Goal: Task Accomplishment & Management: Manage account settings

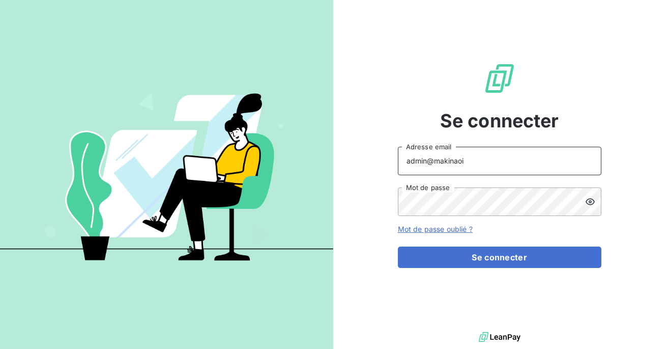
click at [513, 165] on input "admin@makinaoi" at bounding box center [500, 161] width 204 height 29
type input "admin@talenzalteisaudit"
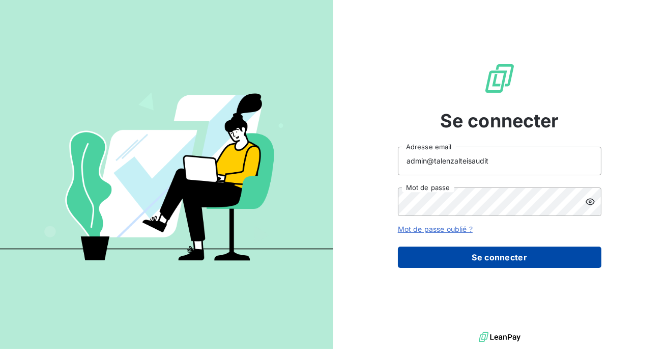
click at [488, 256] on button "Se connecter" at bounding box center [500, 256] width 204 height 21
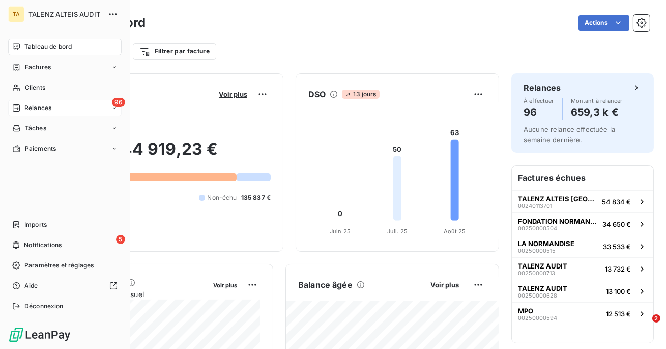
click at [39, 110] on span "Relances" at bounding box center [37, 107] width 27 height 9
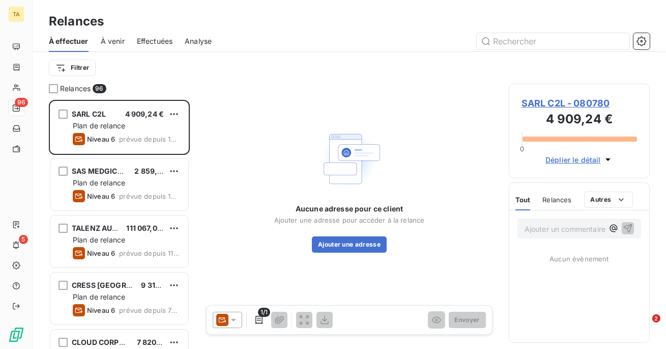
scroll to position [249, 141]
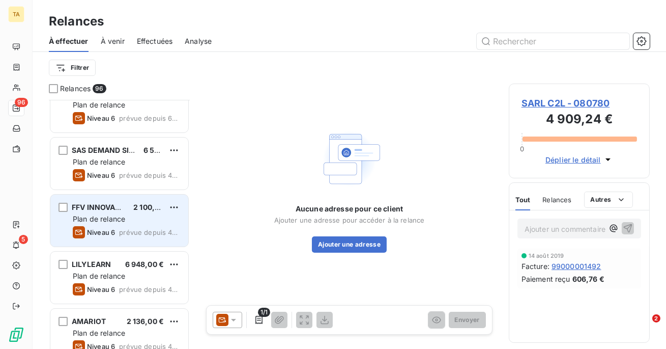
click at [116, 231] on div "Niveau 6 prévue depuis 483 jours" at bounding box center [126, 232] width 107 height 12
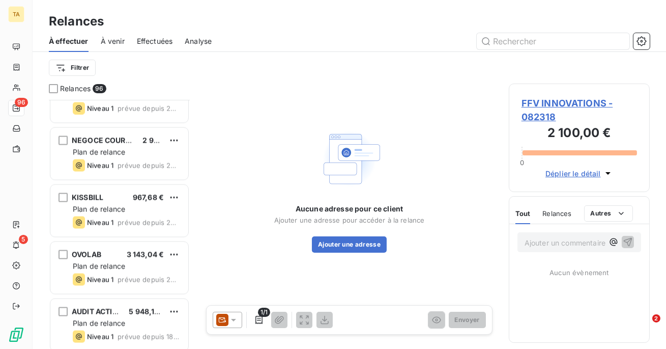
scroll to position [3221, 0]
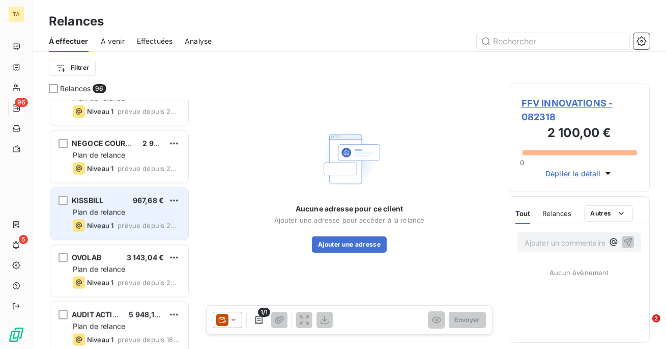
click at [122, 209] on span "Plan de relance" at bounding box center [99, 212] width 52 height 9
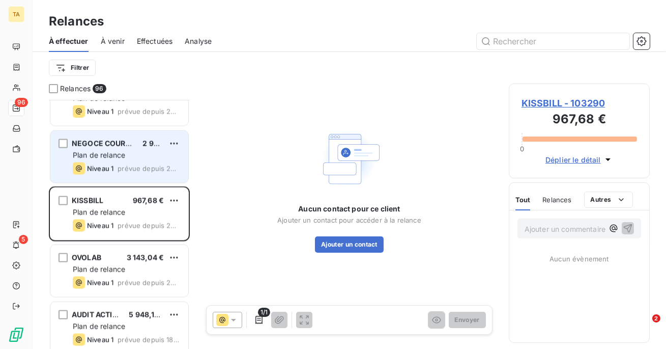
click at [124, 156] on span "Plan de relance" at bounding box center [99, 155] width 52 height 9
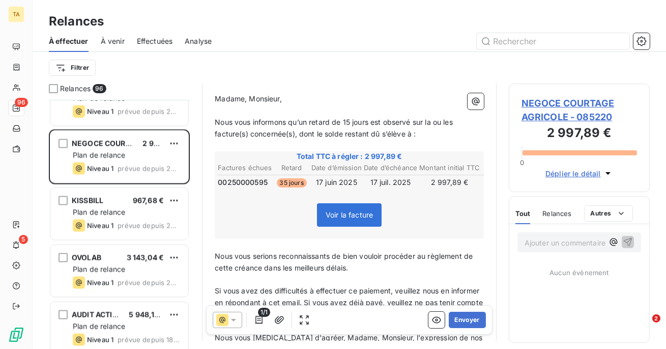
scroll to position [104, 0]
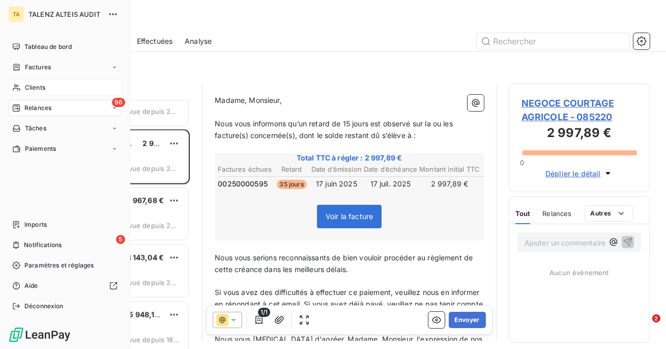
click at [29, 85] on span "Clients" at bounding box center [35, 87] width 20 height 9
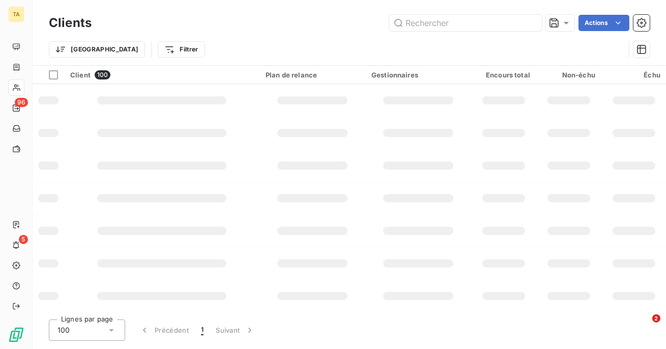
click at [594, 31] on div "Clients Actions" at bounding box center [349, 22] width 601 height 21
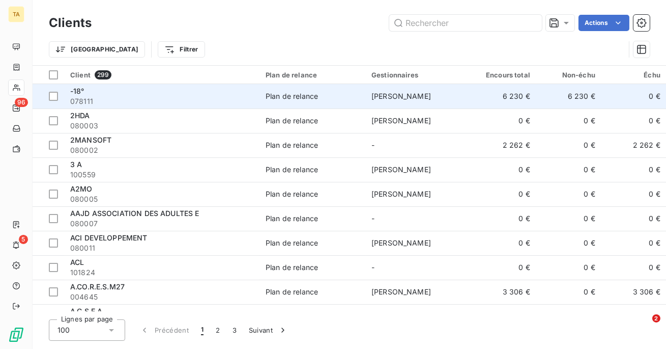
click at [219, 95] on div "-18°" at bounding box center [161, 91] width 183 height 10
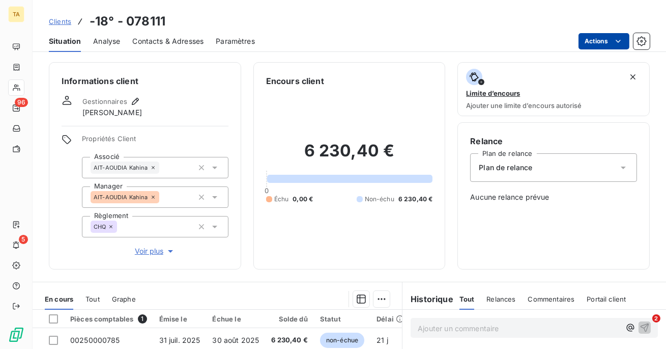
click at [589, 43] on html "TA 96 5 Clients -18° - 078111 Situation Analyse Contacts & Adresses Paramètres …" at bounding box center [333, 174] width 666 height 349
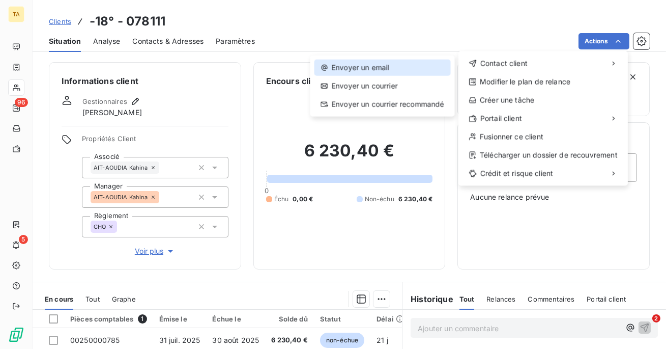
click at [402, 70] on div "Envoyer un email" at bounding box center [383, 68] width 136 height 16
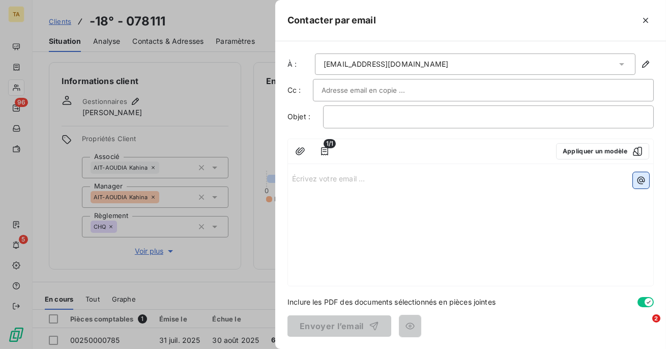
click at [639, 181] on icon "button" at bounding box center [642, 180] width 8 height 8
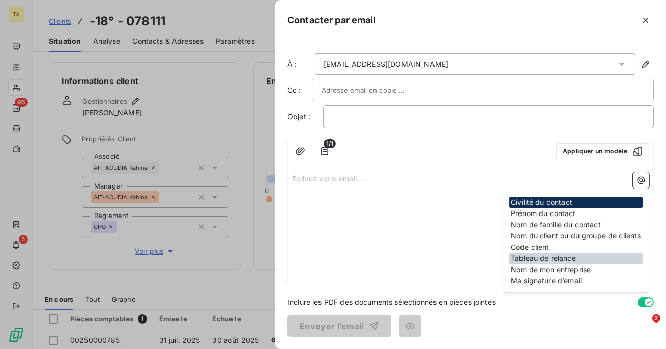
click at [557, 261] on div "Tableau de relance" at bounding box center [576, 258] width 133 height 11
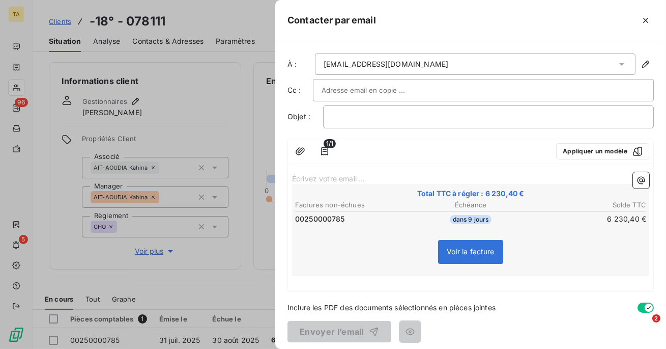
scroll to position [5, 0]
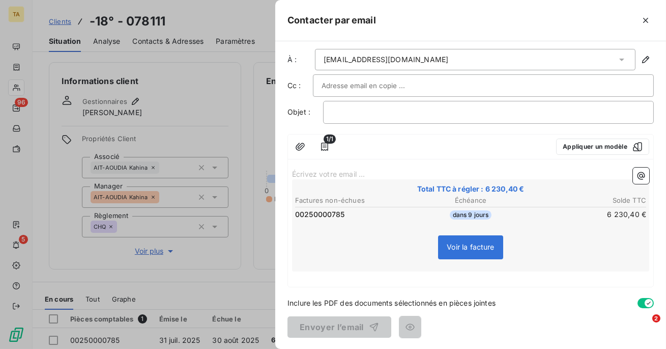
click at [617, 211] on td "6 230,40 €" at bounding box center [589, 214] width 117 height 11
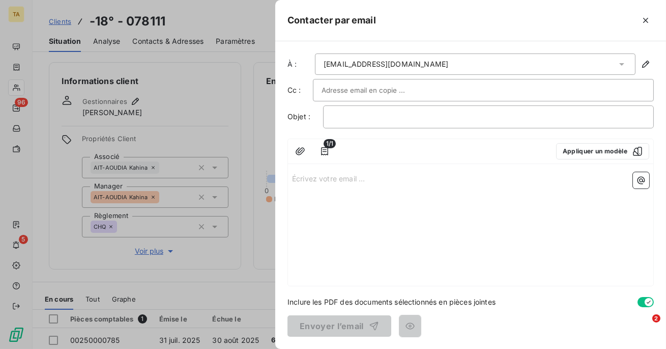
scroll to position [0, 0]
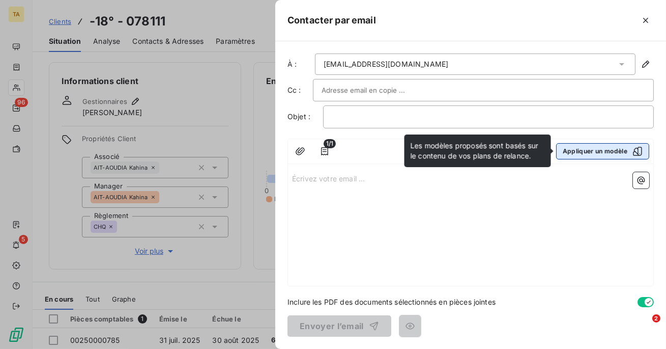
click at [605, 148] on button "Appliquer un modèle" at bounding box center [603, 151] width 93 height 16
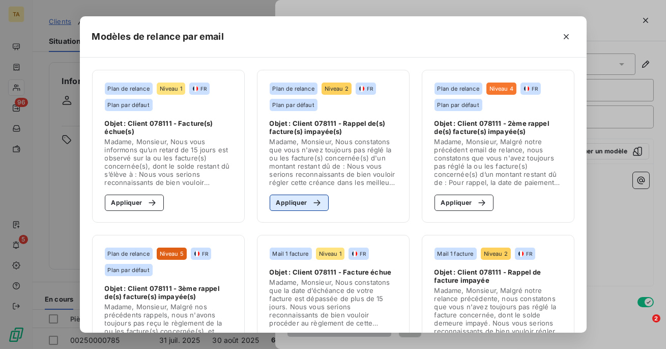
click at [304, 195] on button "Appliquer" at bounding box center [300, 203] width 60 height 16
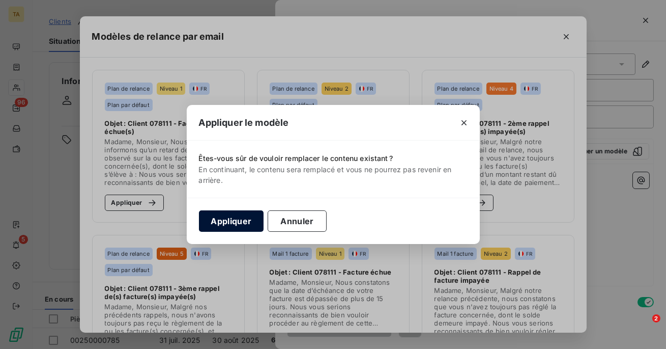
click at [255, 223] on button "Appliquer" at bounding box center [231, 220] width 65 height 21
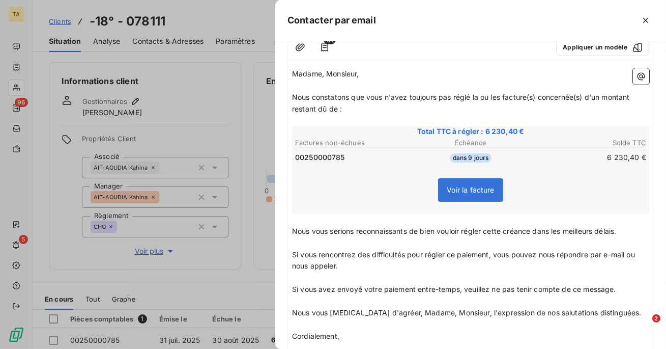
scroll to position [100, 0]
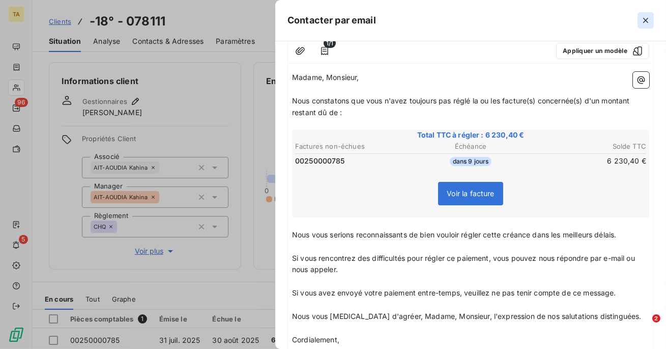
click at [650, 22] on icon "button" at bounding box center [646, 20] width 10 height 10
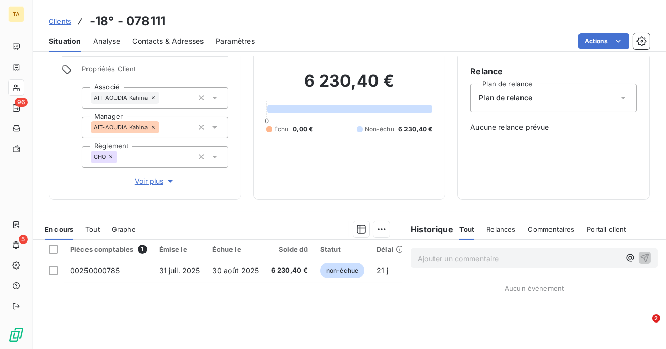
scroll to position [0, 0]
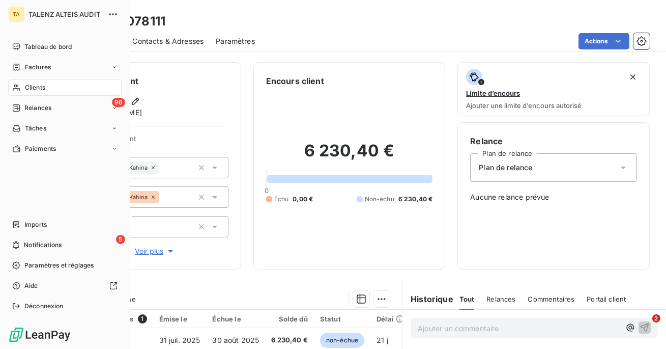
click at [23, 86] on div "Clients" at bounding box center [65, 87] width 114 height 16
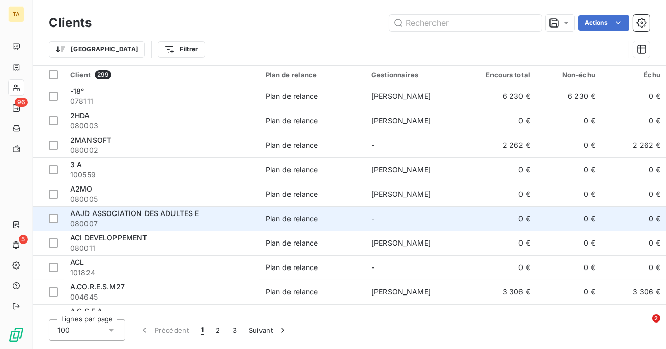
click at [210, 215] on div "AAJD ASSOCIATION DES ADULTES E" at bounding box center [161, 213] width 183 height 10
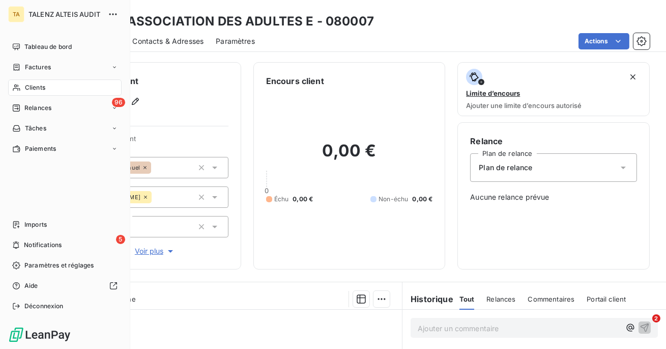
click at [29, 86] on span "Clients" at bounding box center [35, 87] width 20 height 9
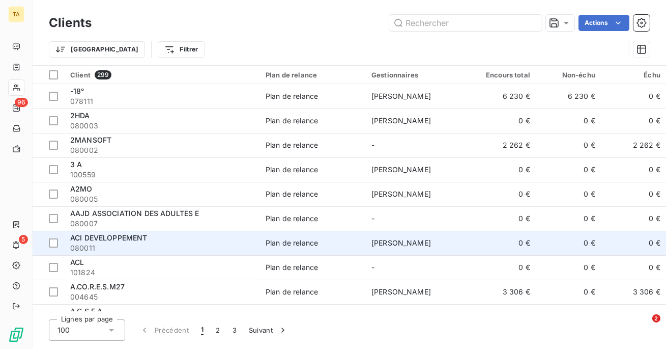
scroll to position [197, 0]
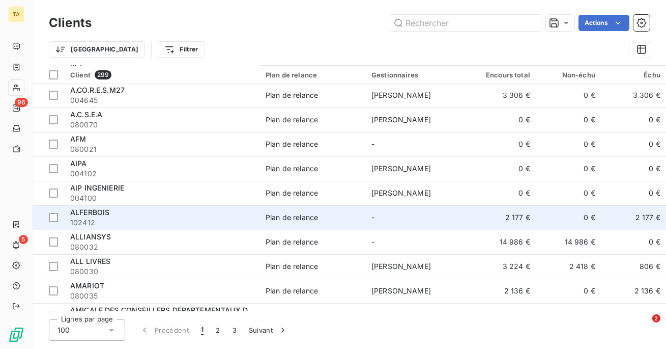
click at [373, 215] on span "-" at bounding box center [373, 217] width 3 height 9
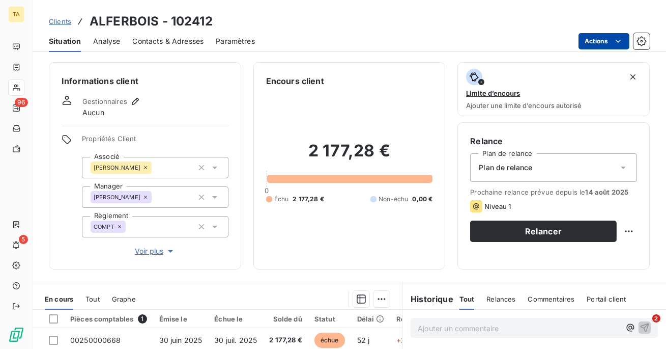
click at [599, 41] on html "TA 96 5 Clients ALFERBOIS - 102412 Situation Analyse Contacts & Adresses Paramè…" at bounding box center [333, 174] width 666 height 349
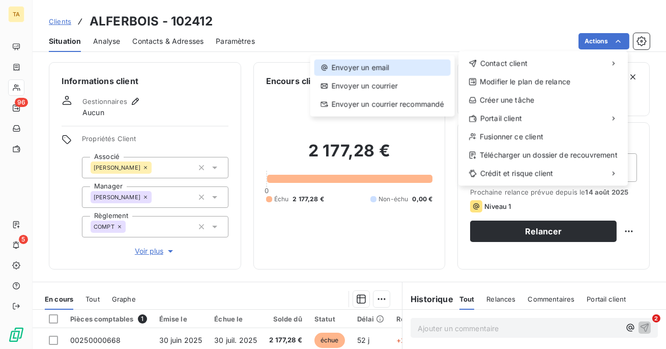
click at [401, 66] on div "Envoyer un email" at bounding box center [383, 68] width 136 height 16
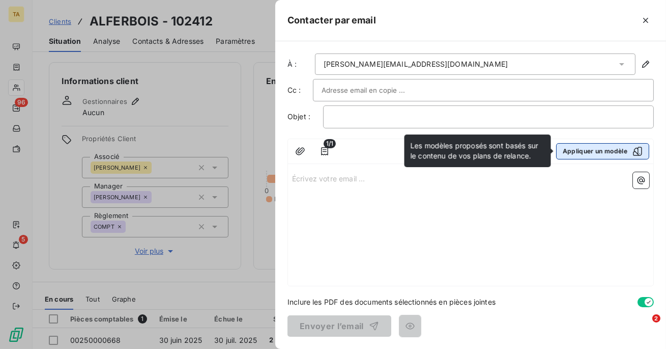
click at [603, 156] on button "Appliquer un modèle" at bounding box center [603, 151] width 93 height 16
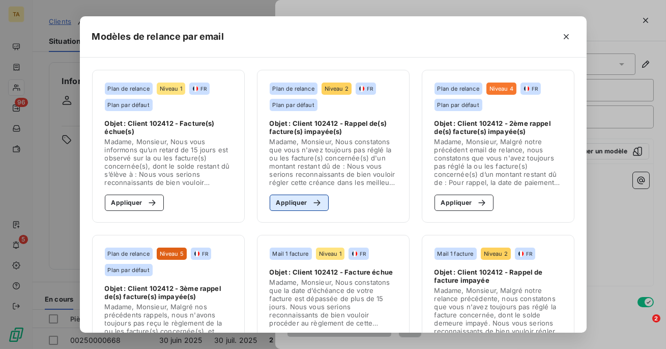
click at [315, 208] on button "Appliquer" at bounding box center [300, 203] width 60 height 16
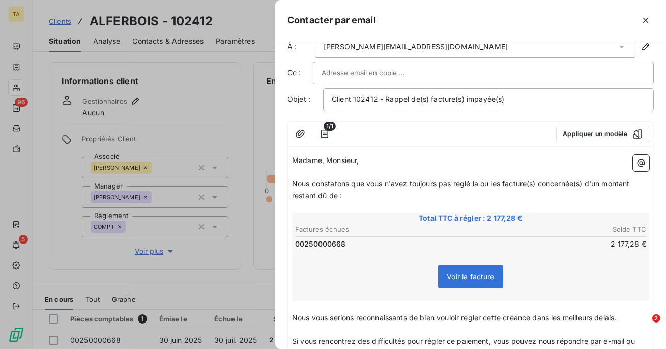
scroll to position [19, 0]
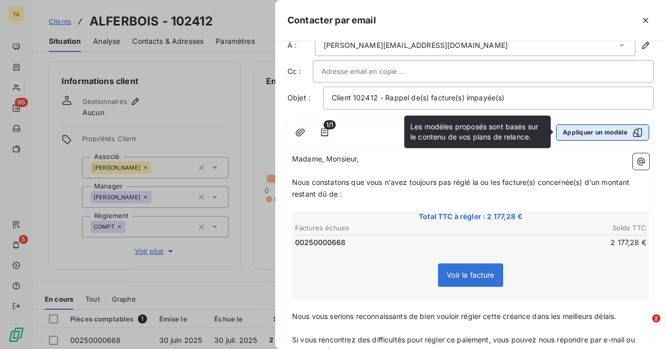
click at [598, 133] on button "Appliquer un modèle" at bounding box center [603, 132] width 93 height 16
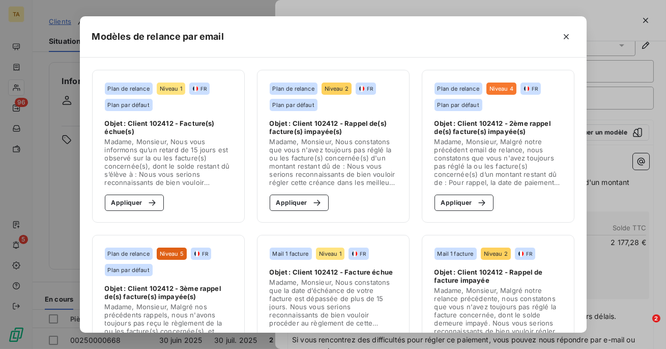
click at [464, 159] on span "Madame, Monsieur, Malgré notre précédent email de relance, nous constatons que …" at bounding box center [498, 161] width 127 height 49
click at [463, 197] on button "Appliquer" at bounding box center [465, 203] width 60 height 16
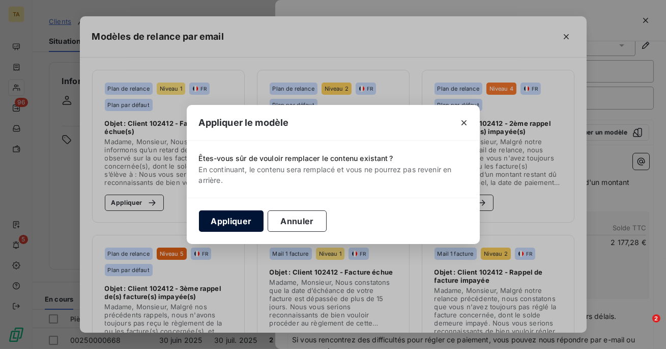
click at [236, 225] on button "Appliquer" at bounding box center [231, 220] width 65 height 21
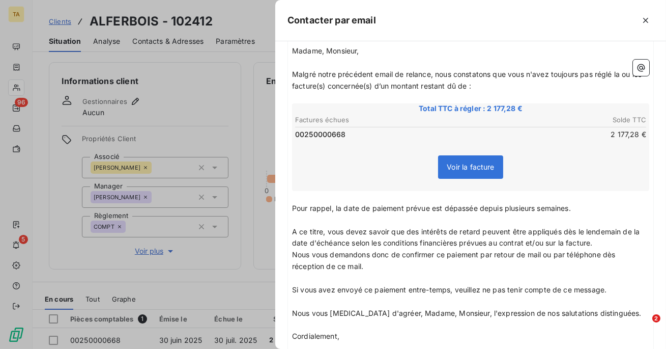
scroll to position [127, 0]
click at [644, 19] on icon "button" at bounding box center [646, 20] width 10 height 10
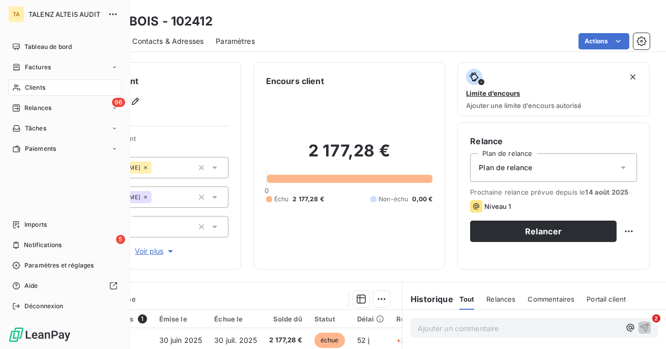
click at [21, 85] on div "Clients" at bounding box center [65, 87] width 114 height 16
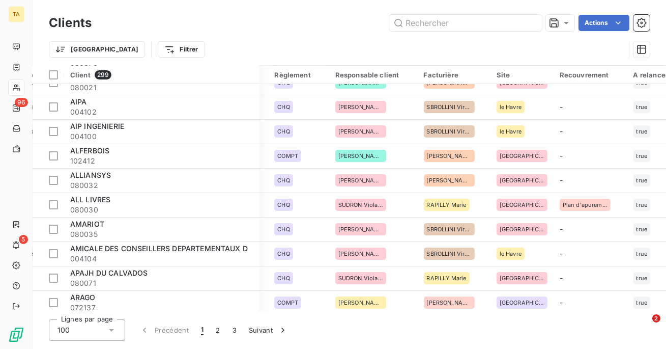
scroll to position [259, 735]
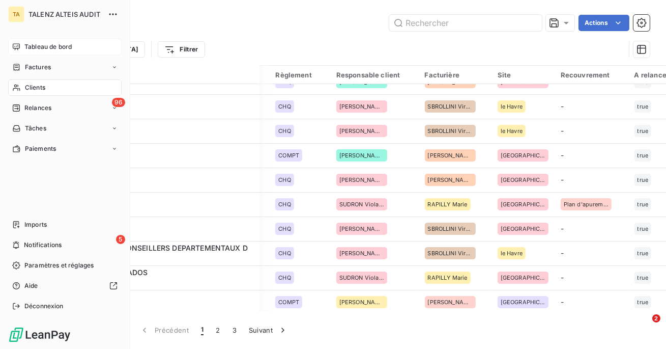
click at [16, 49] on icon at bounding box center [16, 47] width 8 height 8
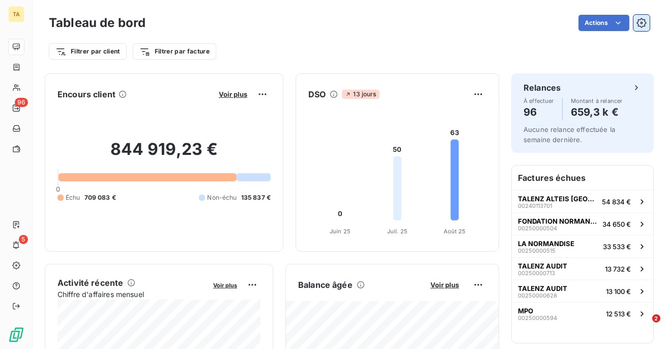
click at [642, 28] on button "button" at bounding box center [642, 23] width 16 height 16
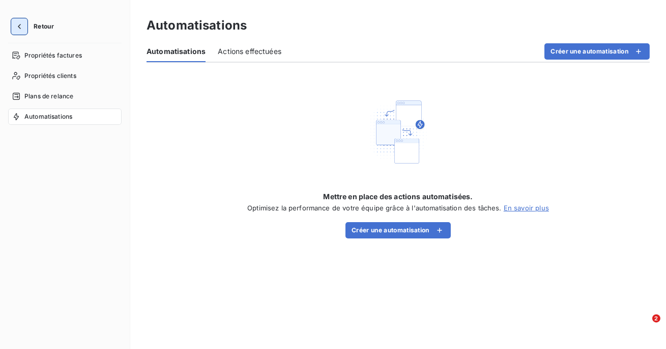
click at [16, 27] on icon "button" at bounding box center [19, 26] width 10 height 10
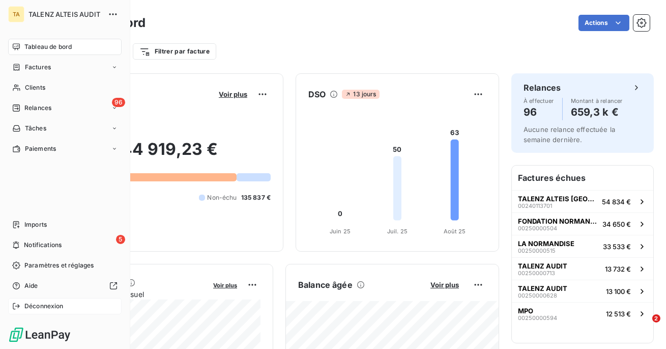
click at [48, 303] on span "Déconnexion" at bounding box center [43, 305] width 39 height 9
